Goal: Task Accomplishment & Management: Use online tool/utility

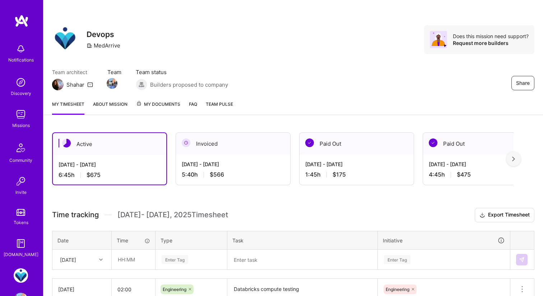
scroll to position [111, 0]
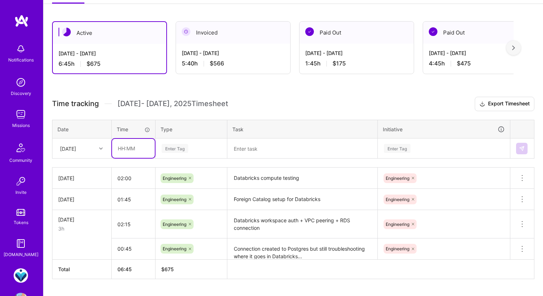
click at [134, 147] on input "text" at bounding box center [133, 148] width 43 height 19
type input "2"
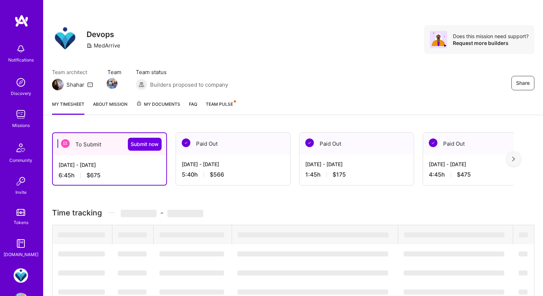
scroll to position [118, 0]
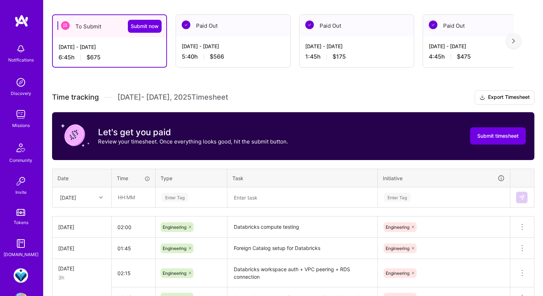
click at [122, 186] on th "Time" at bounding box center [134, 177] width 44 height 19
click at [122, 190] on input "text" at bounding box center [133, 197] width 43 height 19
type input "02:00"
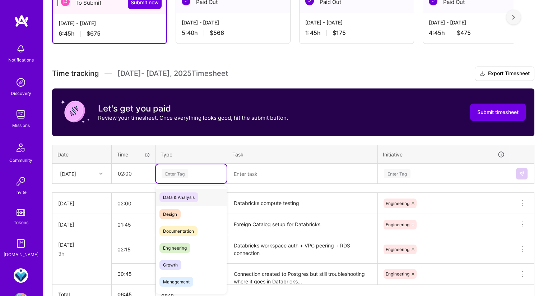
scroll to position [142, 0]
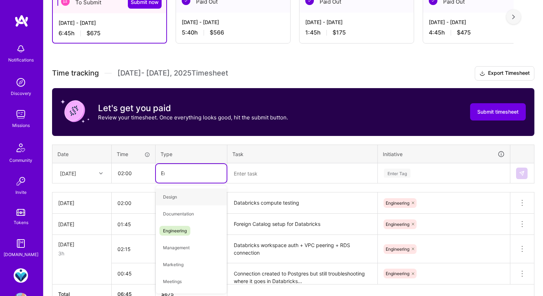
type input "Eng"
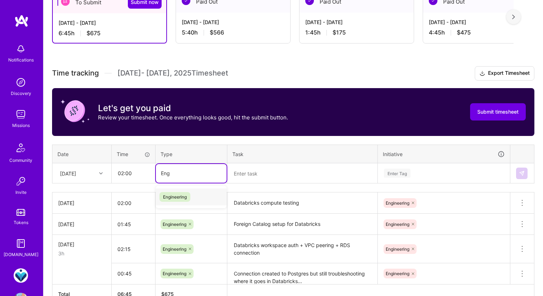
click at [184, 195] on span "Engineering" at bounding box center [174, 197] width 31 height 10
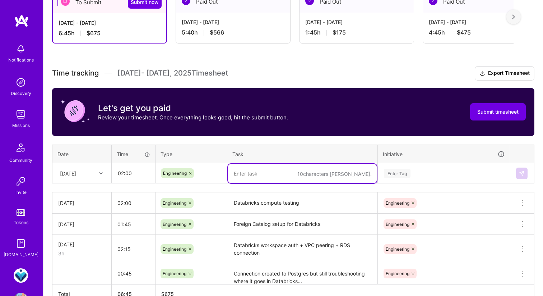
click at [261, 166] on textarea at bounding box center [302, 173] width 149 height 19
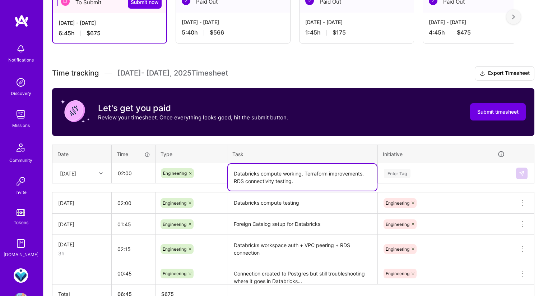
type textarea "Databricks compute working. Terraform improvements. RDS connectivity testing."
click at [425, 163] on td "Enter Tag" at bounding box center [444, 173] width 133 height 20
click at [415, 168] on div "Enter Tag" at bounding box center [443, 173] width 131 height 19
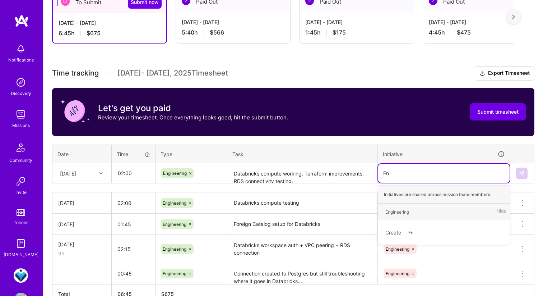
type input "Eng"
click at [398, 213] on div "Engineering" at bounding box center [397, 212] width 24 height 8
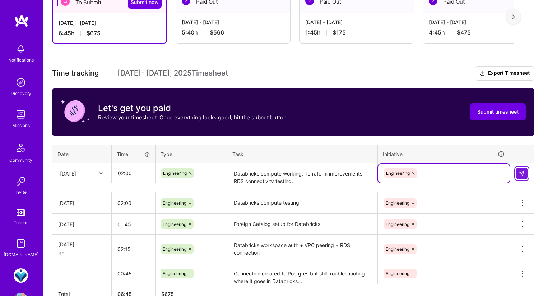
click at [517, 171] on button at bounding box center [521, 172] width 11 height 11
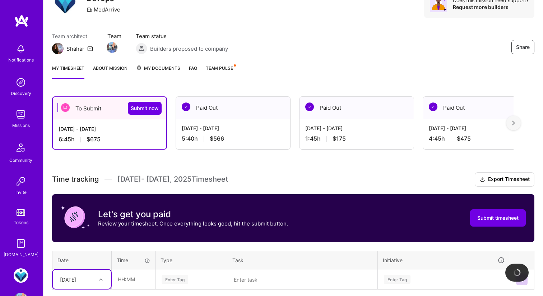
scroll to position [18, 0]
